Goal: Task Accomplishment & Management: Use online tool/utility

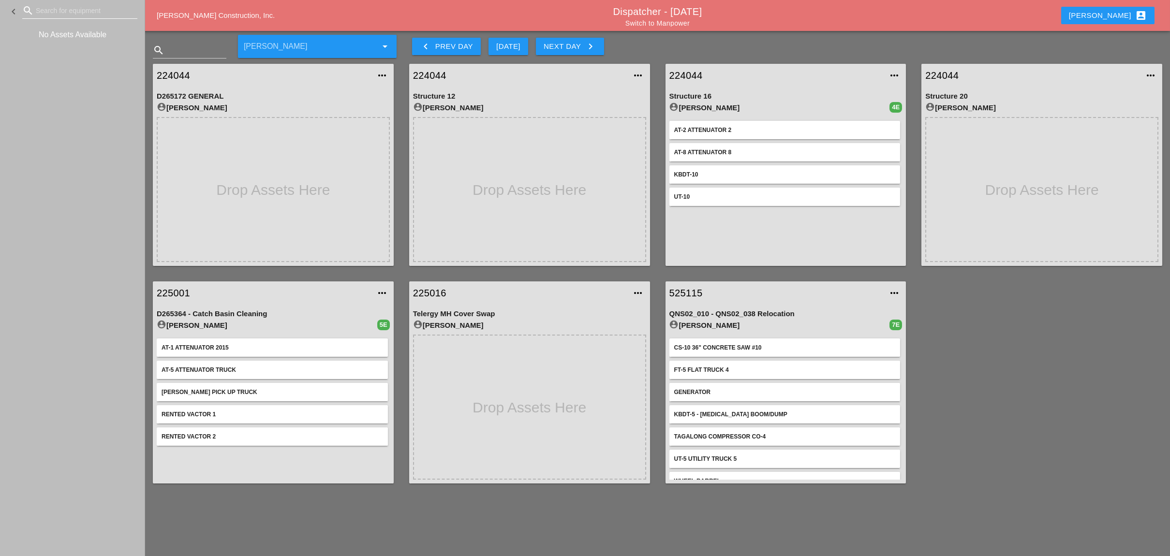
click at [42, 5] on input "Search for equipment" at bounding box center [80, 10] width 88 height 15
type input "[PERSON_NAME]"
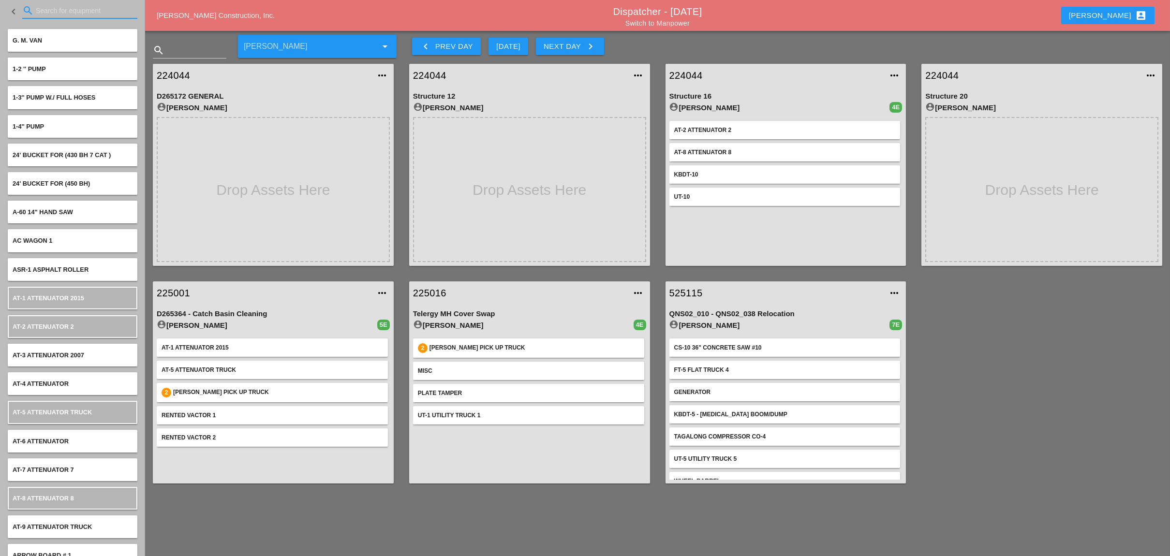
click at [51, 9] on input "Search for equipment" at bounding box center [80, 10] width 88 height 15
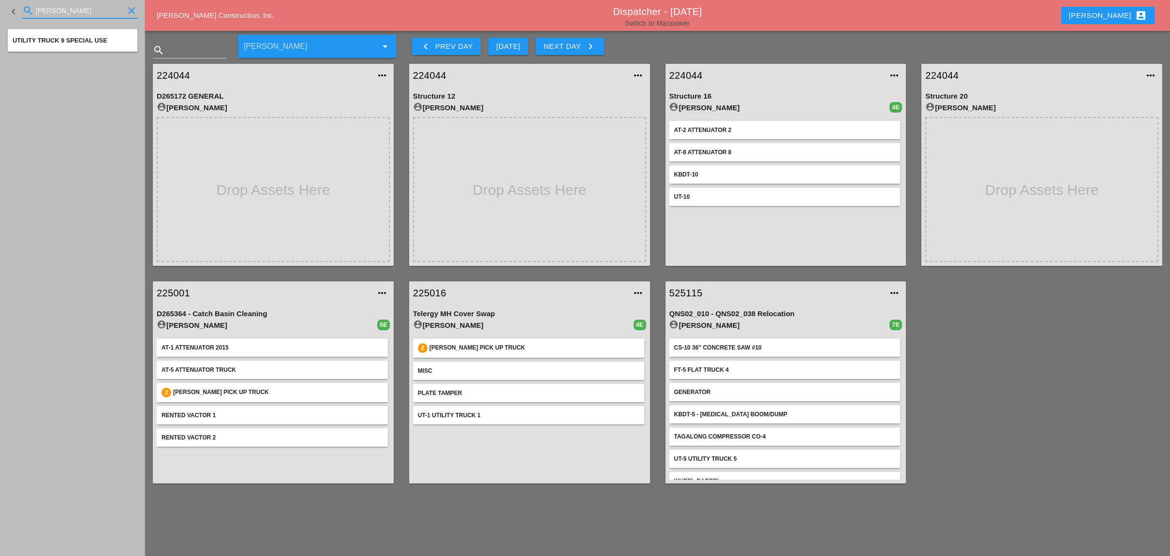
type input "[PERSON_NAME]"
click at [682, 22] on link "Switch to Manpower" at bounding box center [657, 23] width 64 height 8
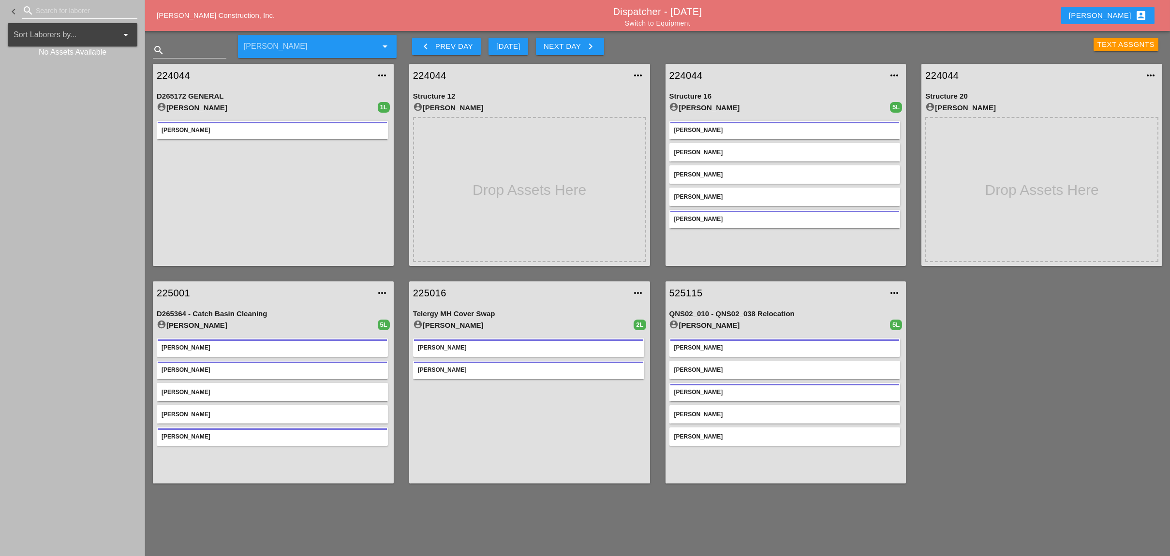
click at [71, 17] on div "search" at bounding box center [79, 10] width 115 height 15
type input "fredd"
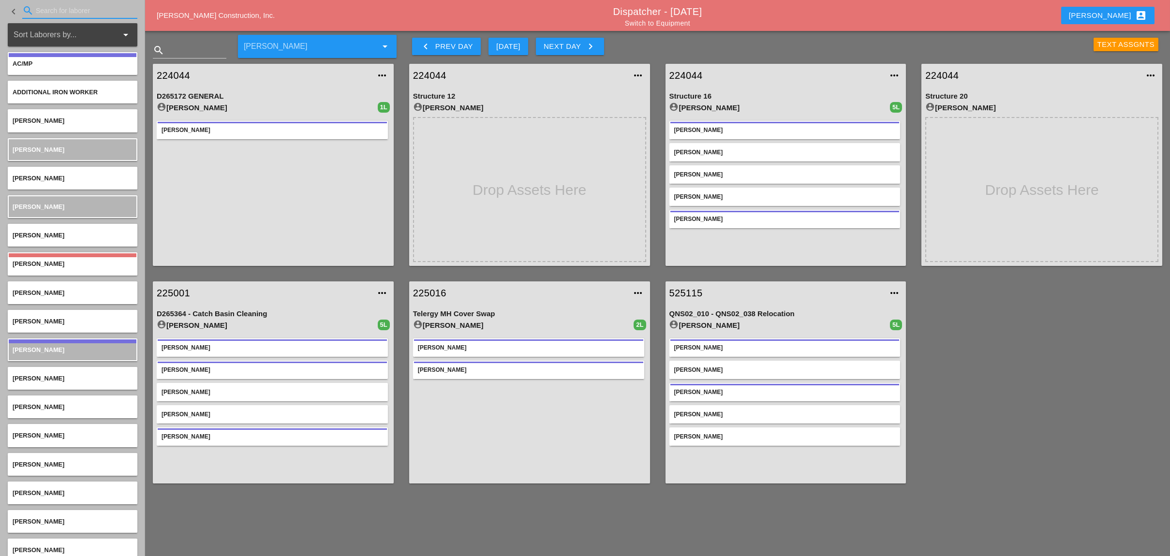
click at [57, 10] on input "Search for laborer" at bounding box center [80, 10] width 88 height 15
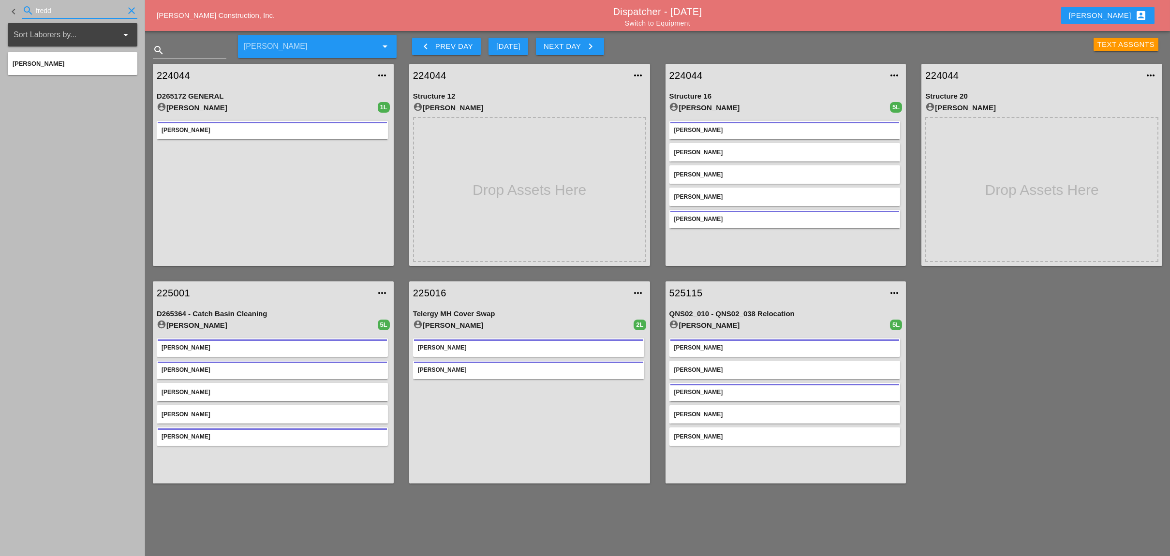
type input "fredd"
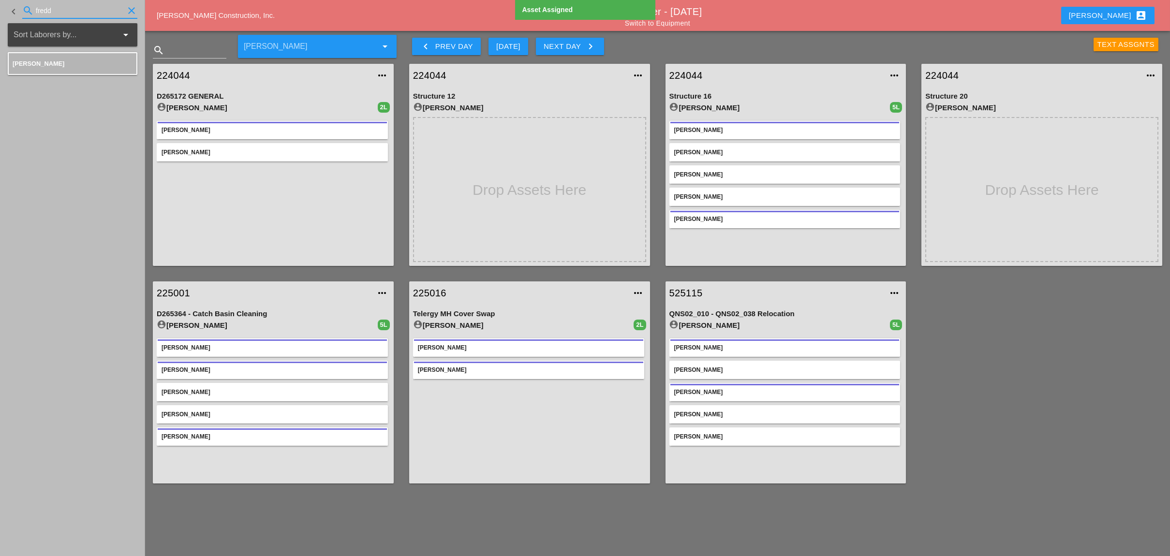
drag, startPoint x: 58, startPoint y: 13, endPoint x: 5, endPoint y: 10, distance: 53.3
click at [5, 10] on div "keyboard_arrow_left search fredd clear" at bounding box center [72, 11] width 145 height 23
drag, startPoint x: 71, startPoint y: 11, endPoint x: 13, endPoint y: 8, distance: 58.6
click at [13, 8] on div "keyboard_arrow_left search [PERSON_NAME]" at bounding box center [73, 11] width 130 height 33
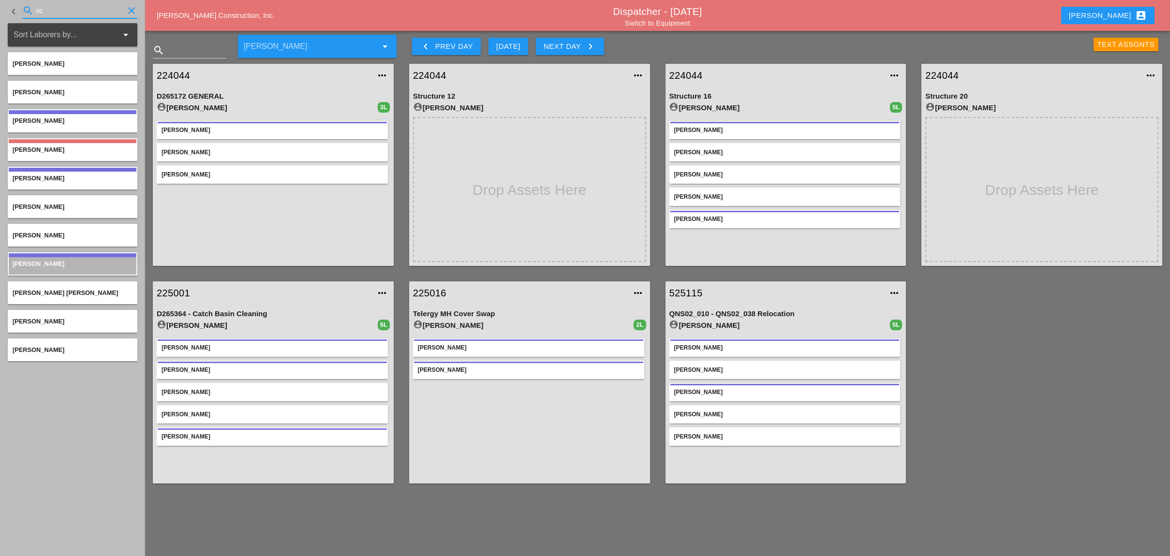
type input "ric"
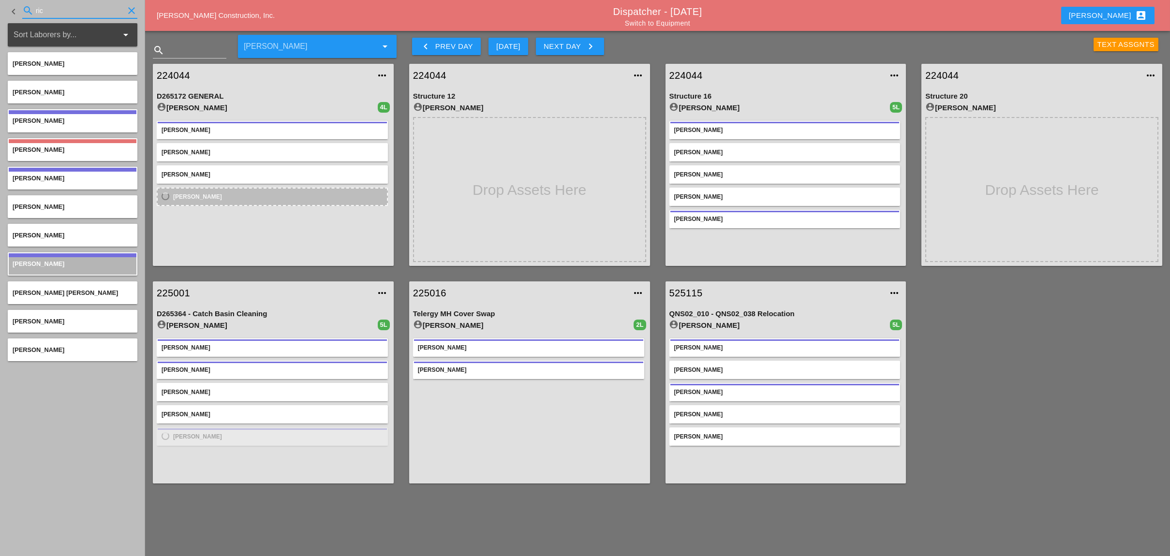
drag, startPoint x: 49, startPoint y: 8, endPoint x: 28, endPoint y: 8, distance: 21.8
click at [28, 8] on div "search [PERSON_NAME]" at bounding box center [79, 10] width 115 height 15
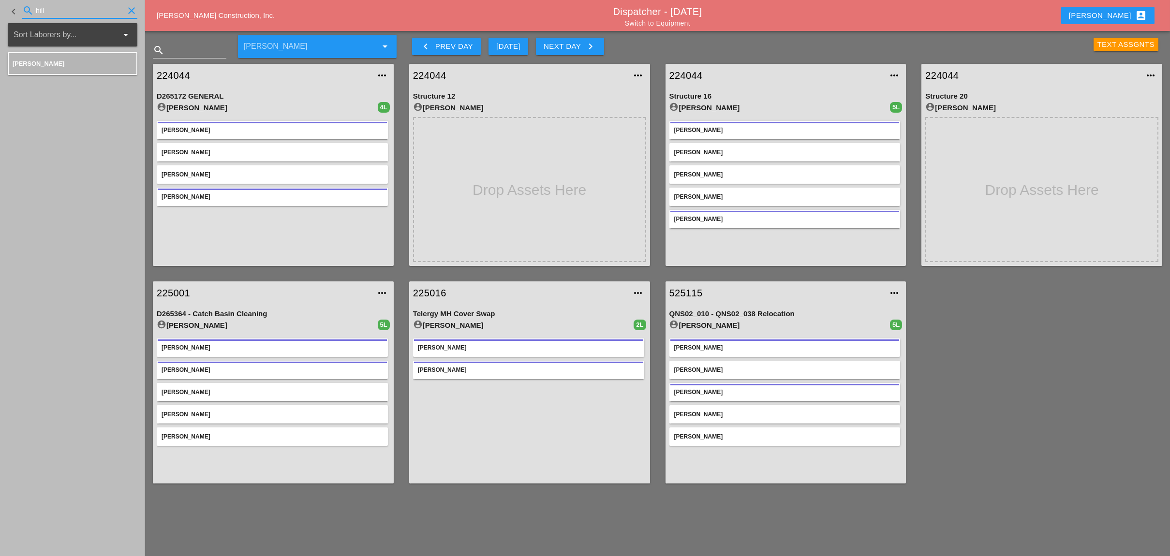
drag, startPoint x: 54, startPoint y: 8, endPoint x: 16, endPoint y: 9, distance: 37.3
click at [16, 9] on div "keyboard_arrow_left search hill clear" at bounding box center [73, 11] width 130 height 33
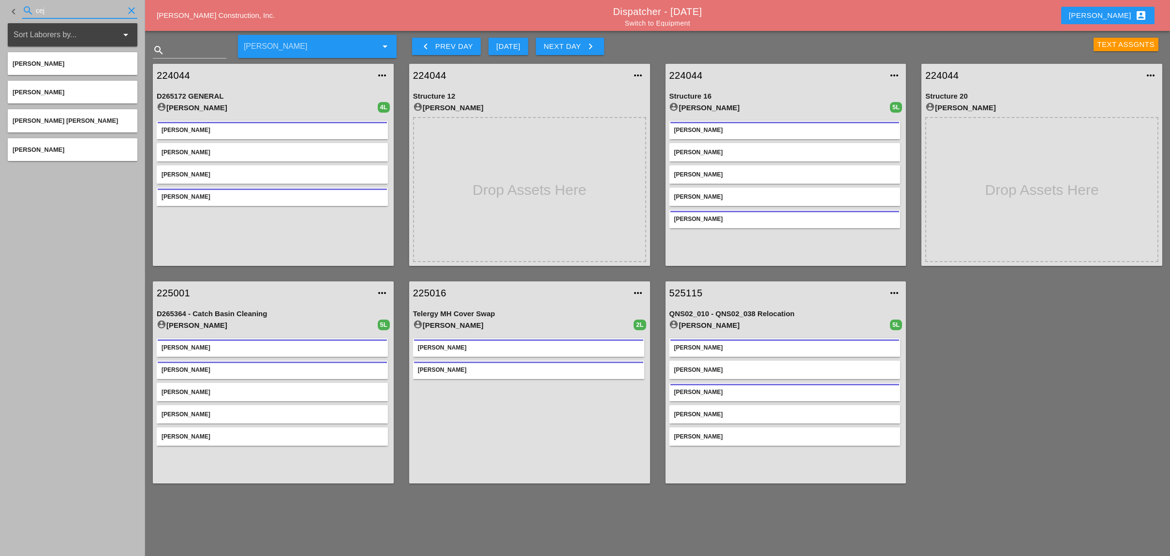
type input "cej"
